Goal: Find specific page/section: Find specific page/section

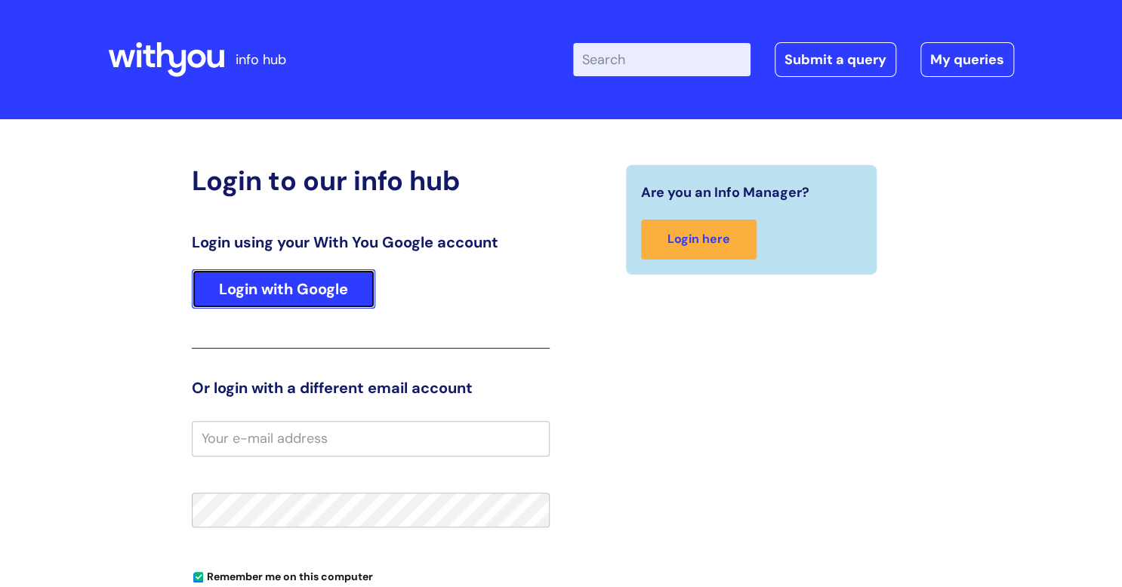
click at [286, 286] on link "Login with Google" at bounding box center [283, 289] width 183 height 39
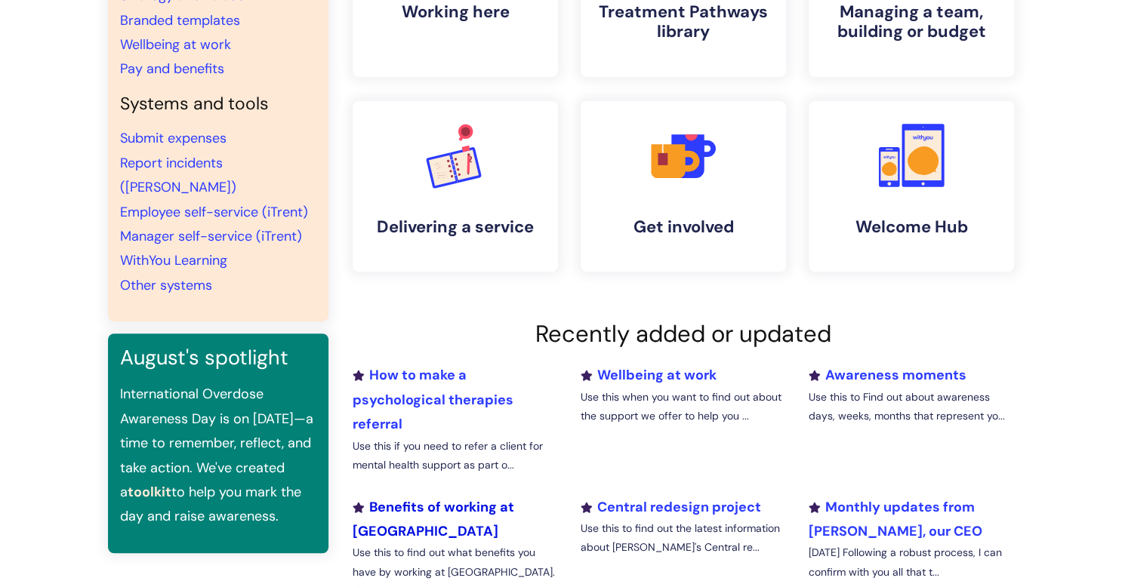
scroll to position [32, 0]
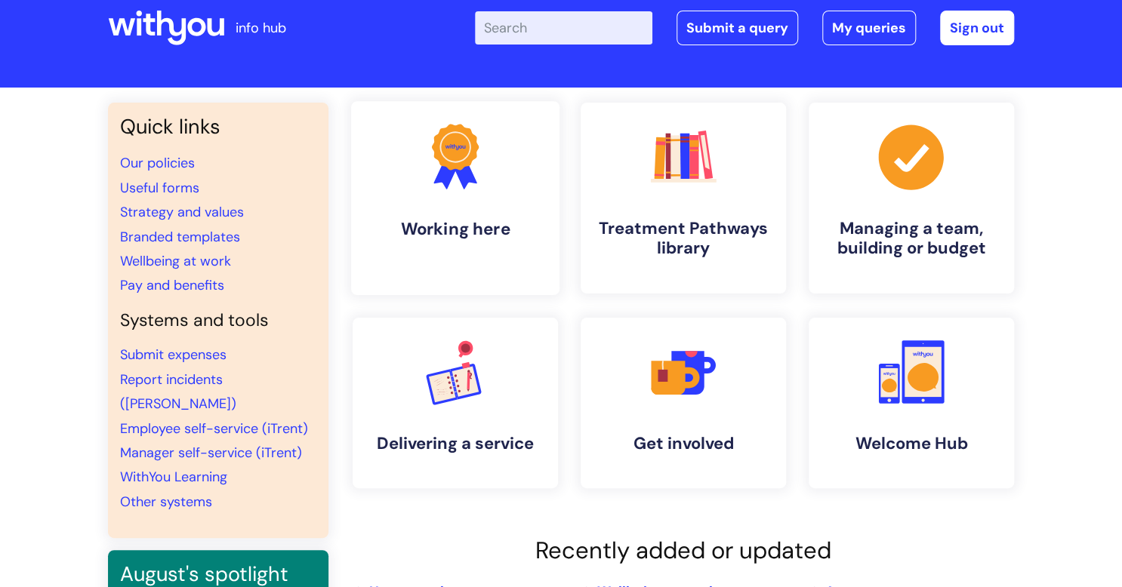
click at [435, 230] on h4 "Working here" at bounding box center [455, 229] width 184 height 20
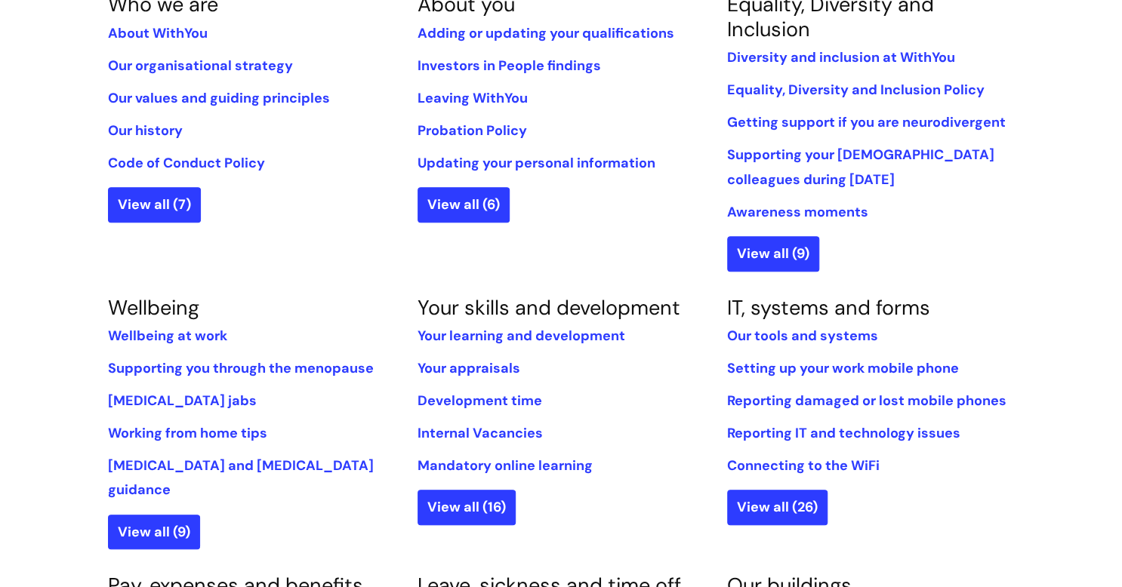
scroll to position [441, 0]
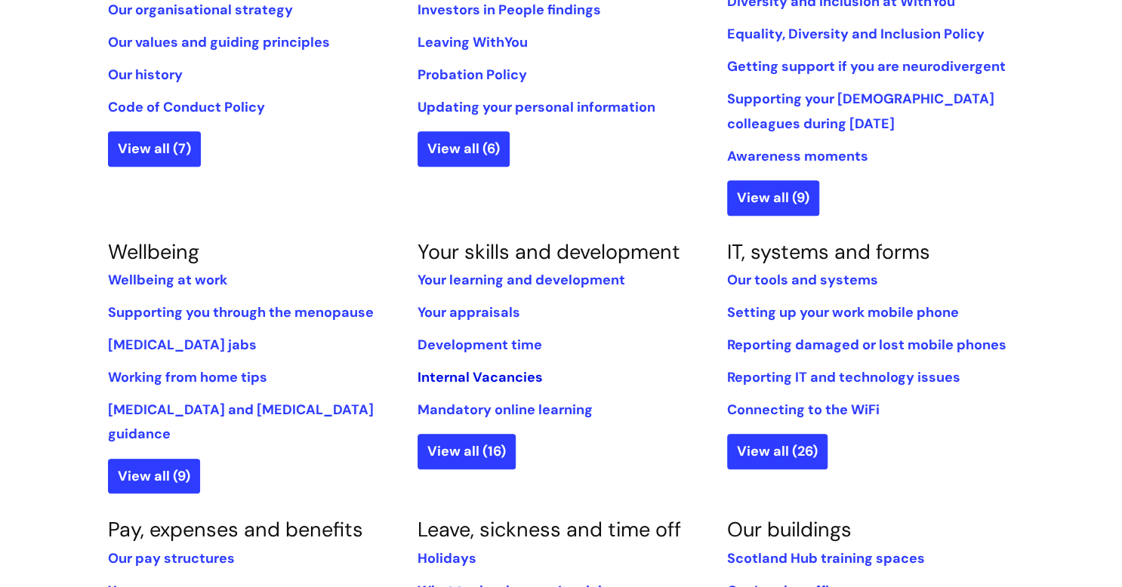
click at [453, 377] on link "Internal Vacancies" at bounding box center [480, 377] width 125 height 18
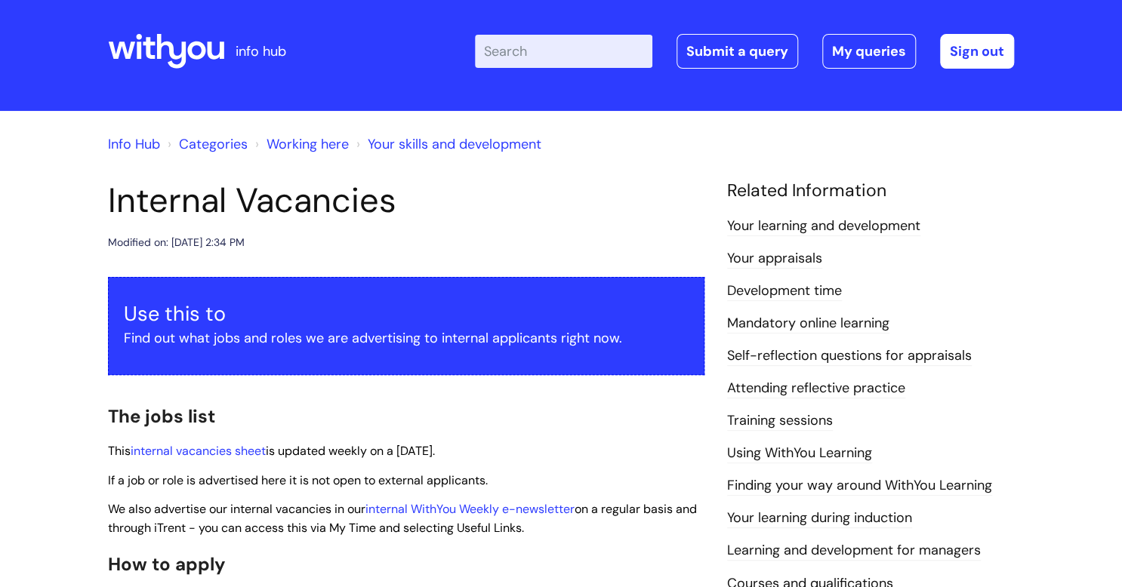
scroll to position [187, 0]
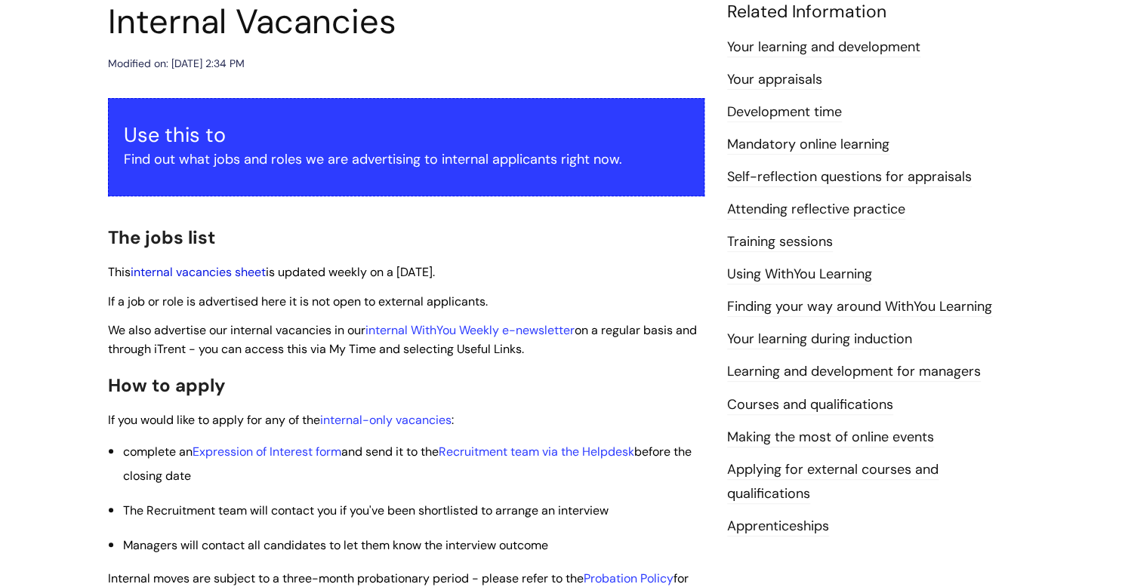
click at [219, 267] on link "internal vacancies sheet" at bounding box center [198, 272] width 135 height 16
